Goal: Task Accomplishment & Management: Manage account settings

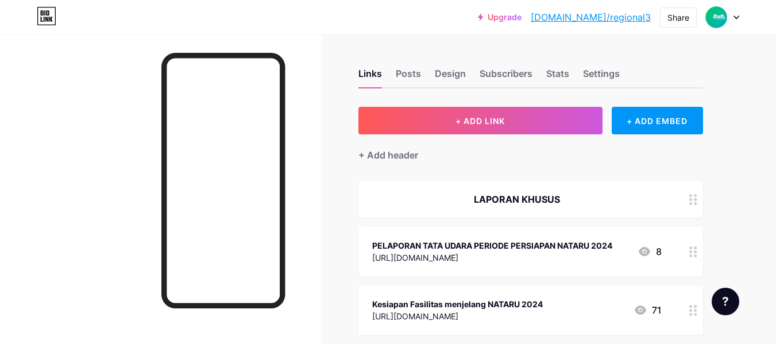
scroll to position [345, 0]
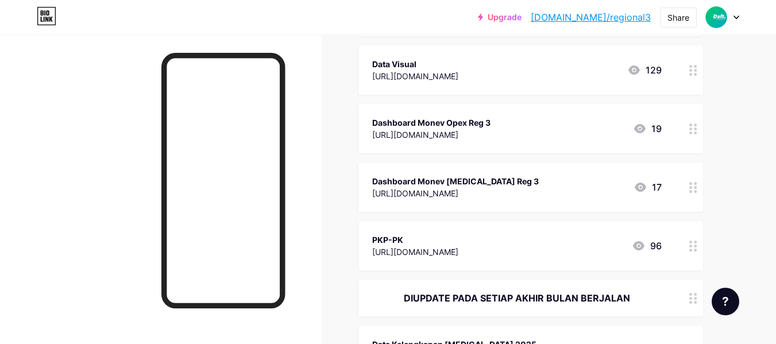
click at [693, 248] on icon at bounding box center [693, 246] width 8 height 11
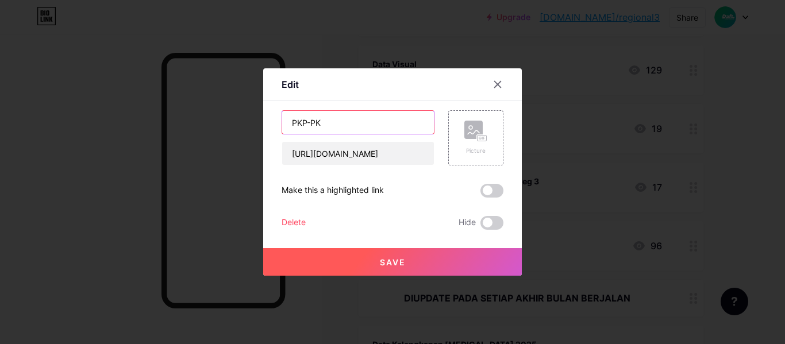
click at [291, 123] on input "PKP-PK" at bounding box center [358, 122] width 152 height 23
type input "Dashboard PKP-PK"
click at [410, 264] on button "Save" at bounding box center [392, 262] width 258 height 28
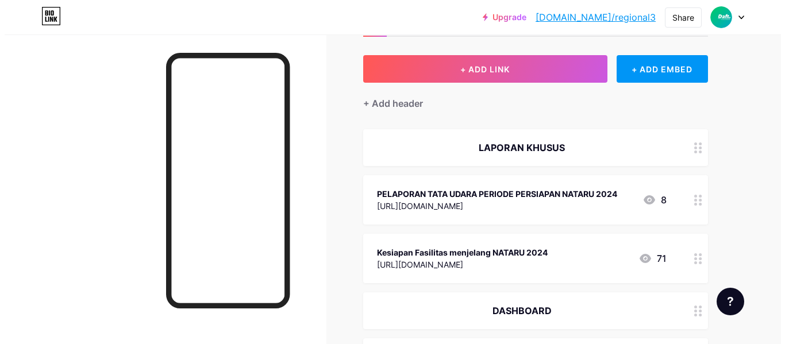
scroll to position [0, 0]
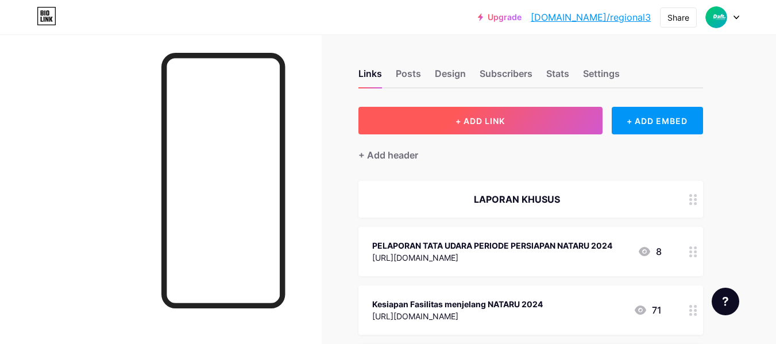
click at [518, 124] on button "+ ADD LINK" at bounding box center [480, 121] width 244 height 28
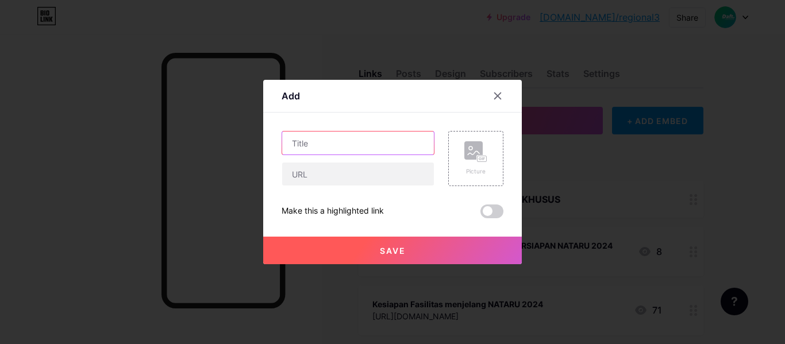
click at [335, 146] on input "text" at bounding box center [358, 143] width 152 height 23
type input "K"
type input "Database PKP-PK Reg3"
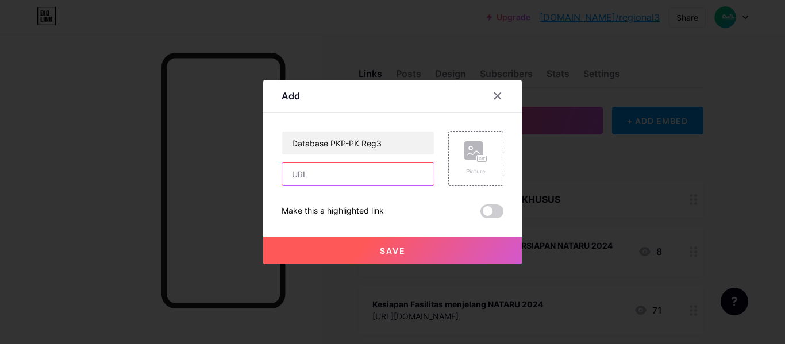
click at [334, 172] on input "text" at bounding box center [358, 174] width 152 height 23
paste input "[URL][DOMAIN_NAME]"
type input "[URL][DOMAIN_NAME]"
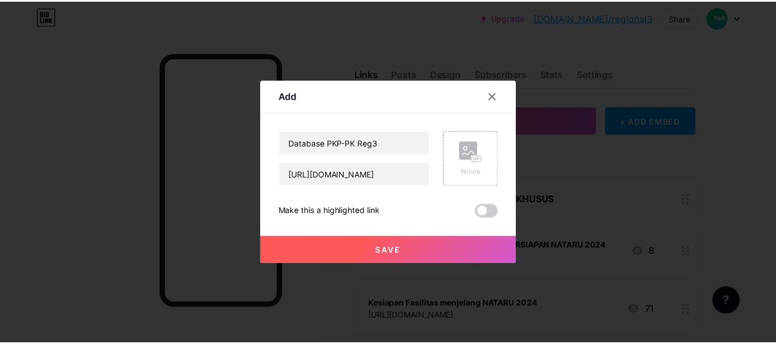
scroll to position [0, 0]
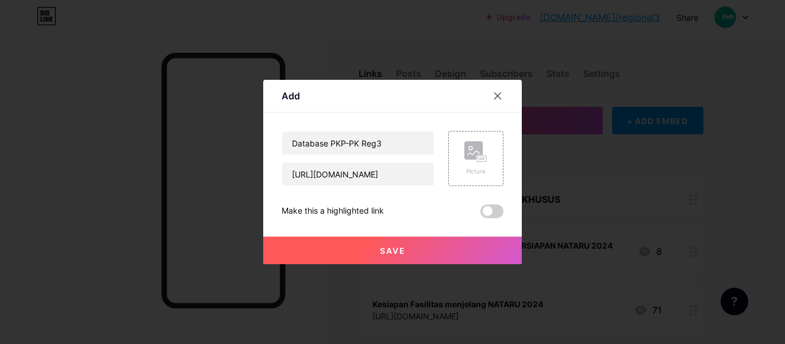
click at [435, 249] on button "Save" at bounding box center [392, 251] width 258 height 28
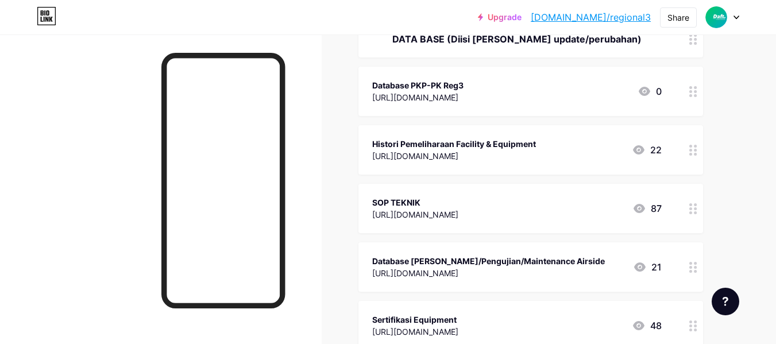
scroll to position [2402, 0]
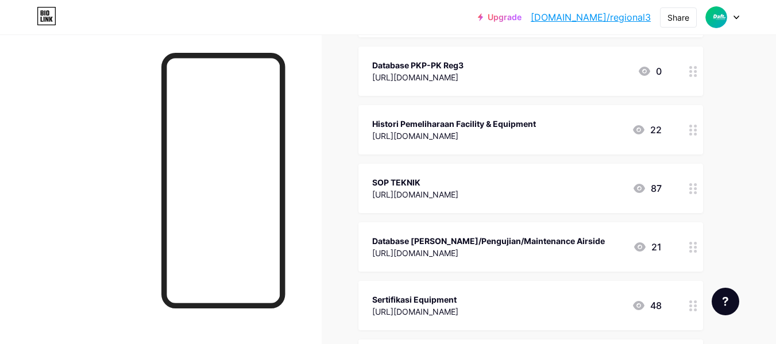
click at [605, 17] on link "[DOMAIN_NAME]/regional3" at bounding box center [591, 17] width 120 height 14
